Goal: Browse casually

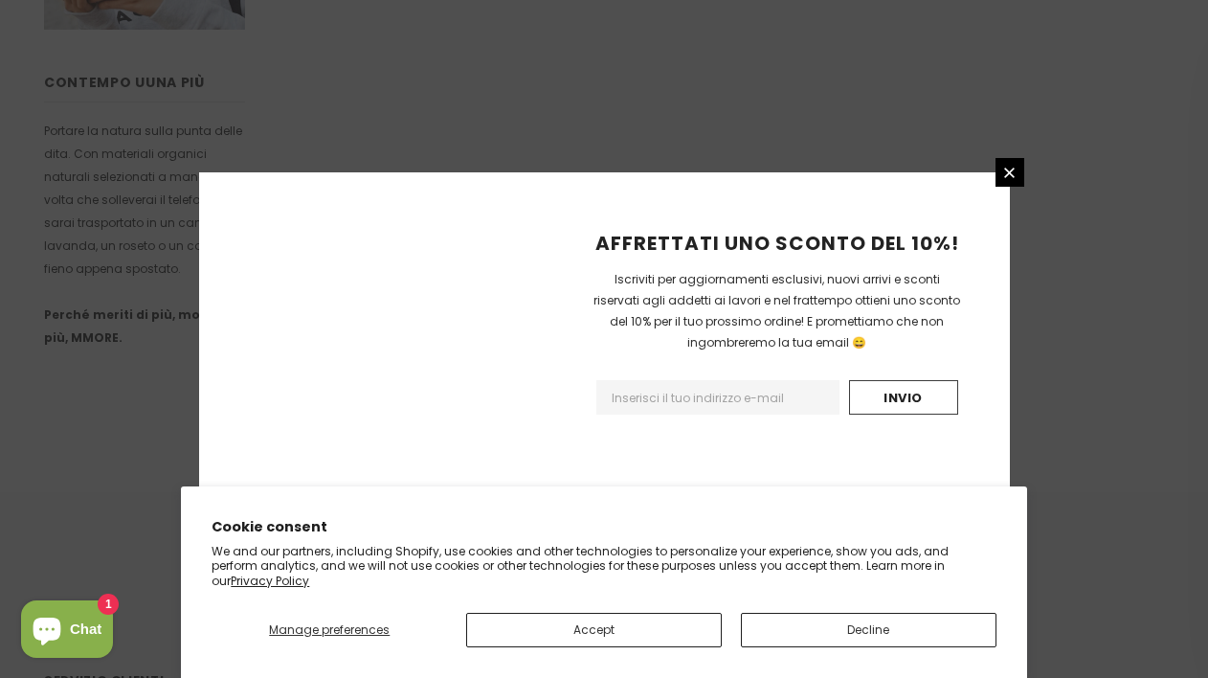
scroll to position [1324, 0]
